Goal: Information Seeking & Learning: Learn about a topic

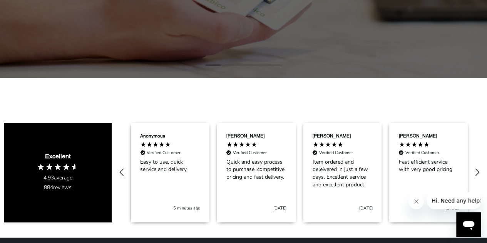
scroll to position [116, 0]
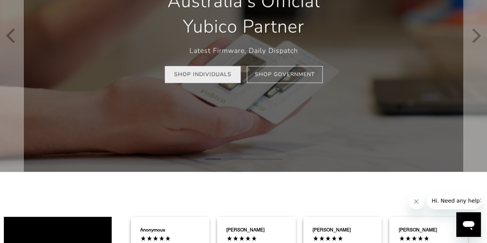
click at [206, 77] on link "Shop Individuals" at bounding box center [203, 74] width 76 height 17
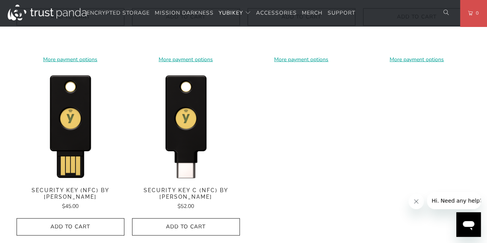
scroll to position [770, 0]
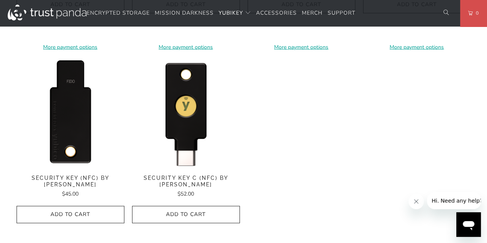
click at [80, 141] on img at bounding box center [71, 113] width 108 height 108
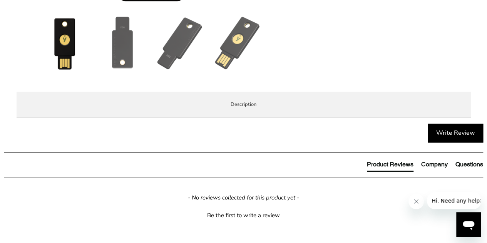
scroll to position [424, 0]
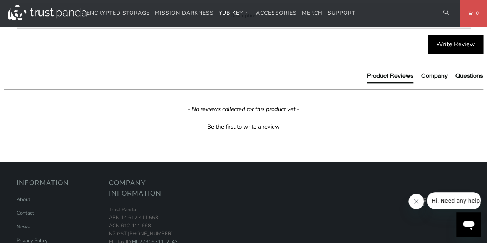
click at [0, 0] on span "Specifications" at bounding box center [0, 0] width 0 height 0
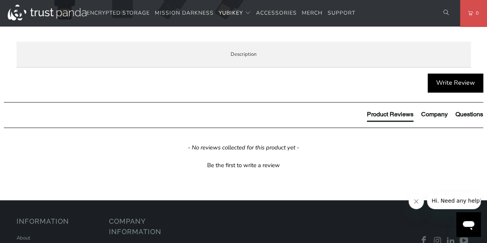
scroll to position [561, 0]
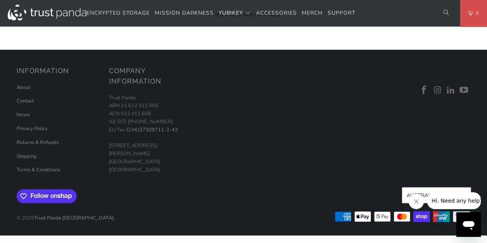
click at [0, 0] on td "FIDO HID Device" at bounding box center [0, 0] width 0 height 0
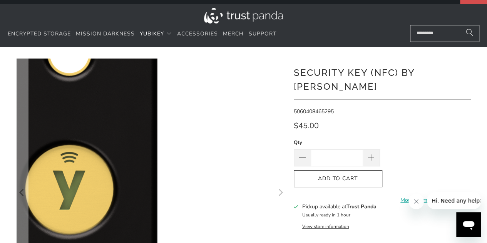
scroll to position [0, 0]
